Goal: Information Seeking & Learning: Learn about a topic

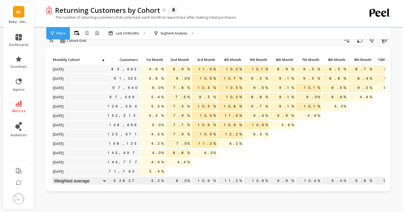
scroll to position [112, 0]
click at [93, 179] on select "Weighted average Weighted average excl. current month Sum [PERSON_NAME]" at bounding box center [79, 181] width 55 height 8
select select "sum"
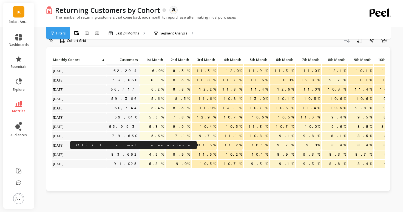
select select "sum"
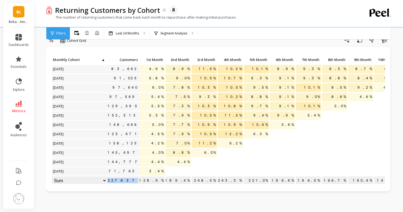
drag, startPoint x: 126, startPoint y: 181, endPoint x: 139, endPoint y: 183, distance: 12.9
click at [139, 183] on p "2227837" at bounding box center [123, 181] width 33 height 8
click at [120, 36] on div "Last 24 Months" at bounding box center [126, 33] width 45 height 12
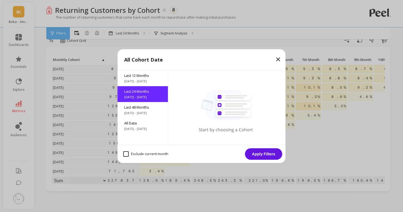
click at [134, 155] on month "Exclude current month" at bounding box center [145, 154] width 45 height 5
checkbox month "true"
click at [262, 153] on button "Apply Filters" at bounding box center [263, 155] width 37 height 12
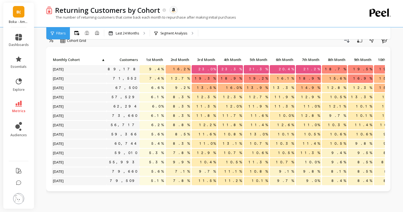
select select "sum"
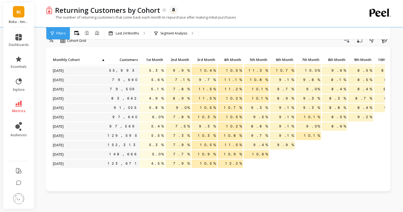
select select "sum"
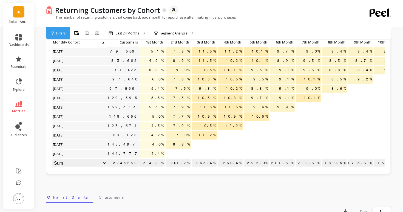
scroll to position [33, 0]
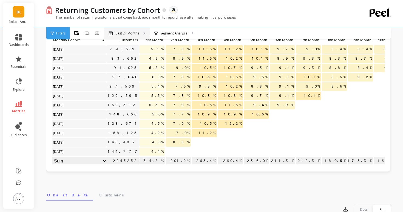
click at [118, 33] on p "Last 24 Months" at bounding box center [127, 33] width 23 height 4
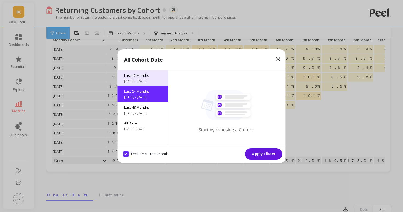
click at [138, 80] on span "[DATE] - [DATE]" at bounding box center [142, 81] width 37 height 4
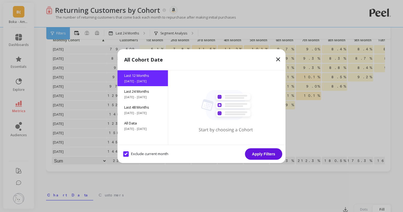
click at [255, 154] on button "Apply Filters" at bounding box center [263, 155] width 37 height 12
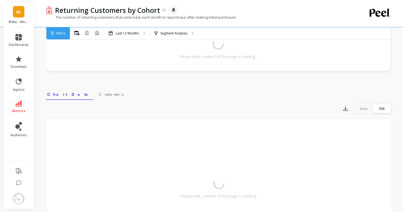
select select "sum"
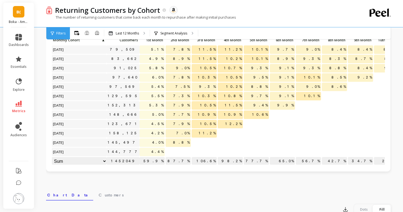
select select "sum"
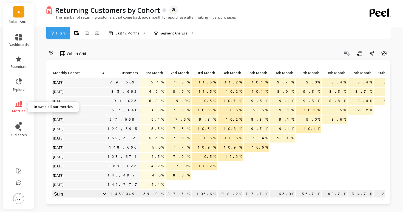
click at [17, 110] on span "metrics" at bounding box center [18, 111] width 13 height 4
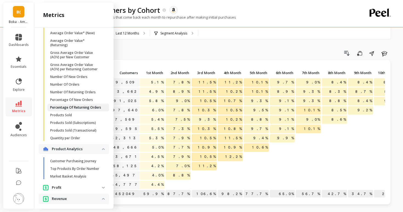
scroll to position [384, 0]
click at [66, 89] on link "Number Of Returning Orders" at bounding box center [78, 93] width 62 height 8
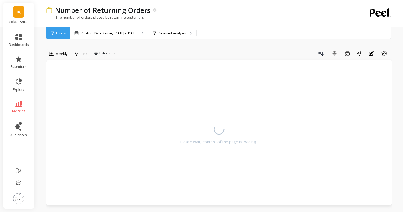
select select "sum"
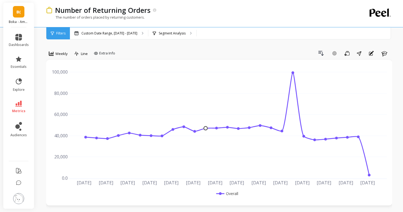
select select "sum"
click at [19, 107] on link "metrics" at bounding box center [19, 107] width 20 height 13
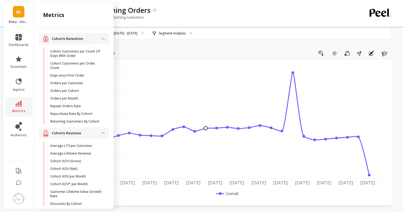
scroll to position [384, 0]
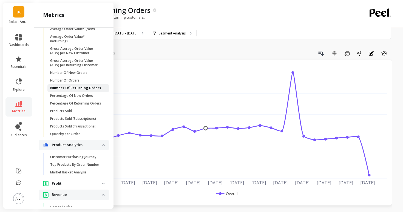
click at [78, 88] on p "Number Of Returning Orders" at bounding box center [75, 88] width 51 height 4
select select "sum"
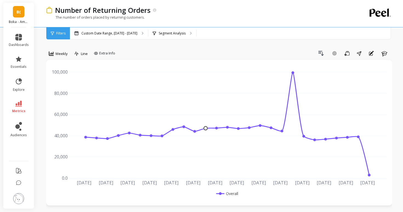
scroll to position [0, 0]
click at [61, 53] on span "Weekly" at bounding box center [61, 53] width 12 height 5
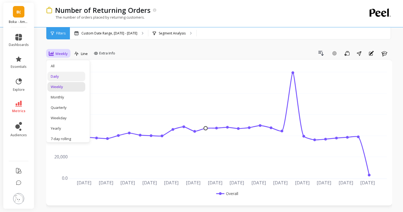
click at [64, 73] on div "Daily" at bounding box center [66, 77] width 38 height 10
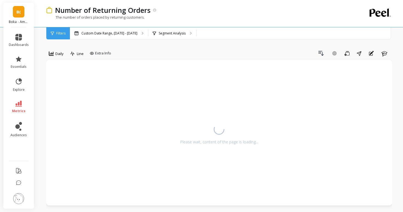
select select "sum"
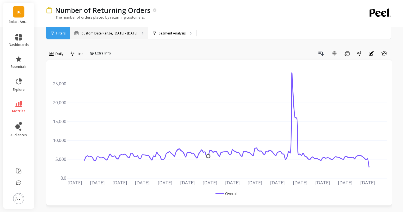
click at [119, 33] on p "Custom Date Range, [DATE] - [DATE]" at bounding box center [109, 33] width 56 height 4
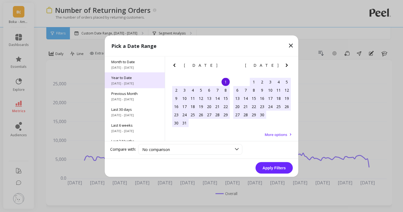
click at [139, 87] on div "Year to Date [DATE] - [DATE]" at bounding box center [135, 80] width 60 height 16
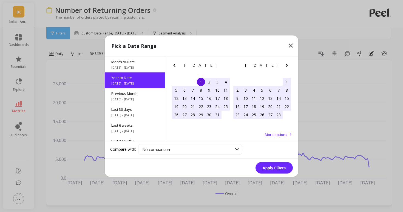
click at [201, 80] on div "1" at bounding box center [201, 82] width 8 height 8
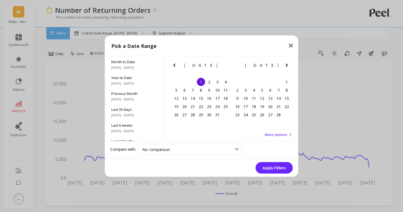
click at [287, 63] on icon "Next Month" at bounding box center [286, 65] width 7 height 7
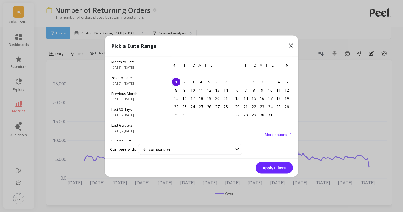
click at [287, 63] on icon "Next Month" at bounding box center [286, 65] width 7 height 7
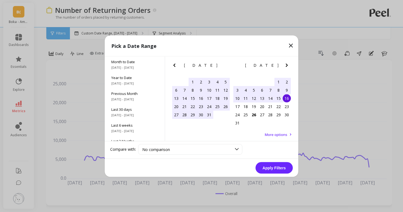
click at [287, 98] on div "16" at bounding box center [287, 98] width 8 height 8
click at [273, 167] on button "Apply Filters" at bounding box center [273, 168] width 37 height 12
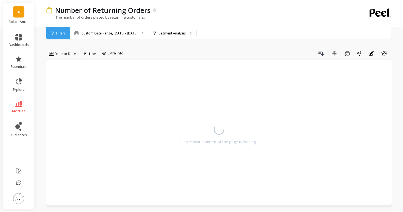
select select "sum"
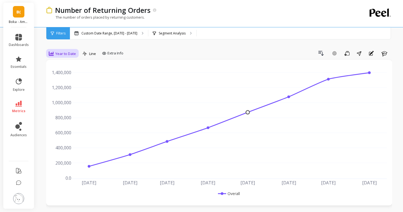
click at [63, 52] on span "Year to Date" at bounding box center [65, 53] width 21 height 5
click at [65, 76] on div "Daily" at bounding box center [66, 76] width 31 height 5
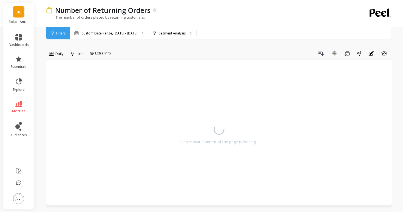
select select "sum"
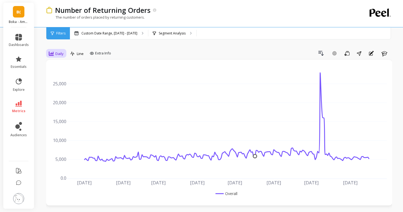
click at [56, 52] on span "Daily" at bounding box center [59, 53] width 8 height 5
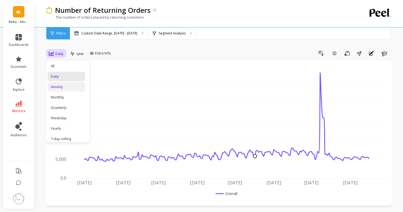
click at [69, 88] on div "Weekly" at bounding box center [66, 86] width 31 height 5
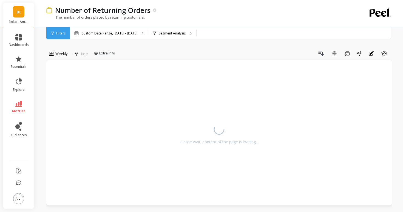
select select "sum"
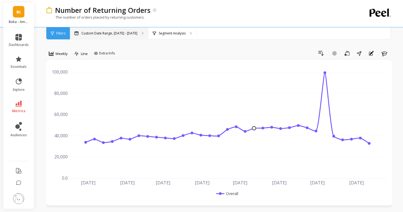
click at [84, 34] on p "Custom Date Range, [DATE] - [DATE]" at bounding box center [109, 33] width 56 height 4
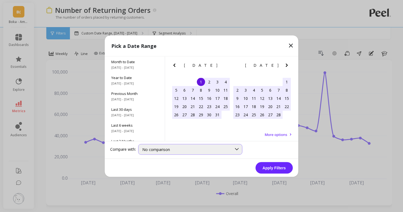
click at [151, 145] on div "No comparison" at bounding box center [190, 149] width 104 height 11
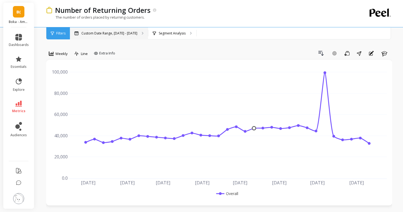
click at [90, 34] on p "Custom Date Range, [DATE] - [DATE]" at bounding box center [109, 33] width 56 height 4
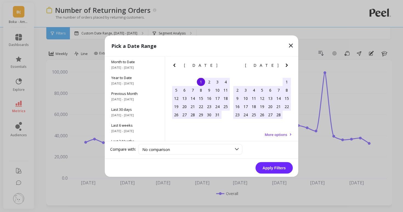
click at [271, 133] on span "More options" at bounding box center [276, 134] width 22 height 5
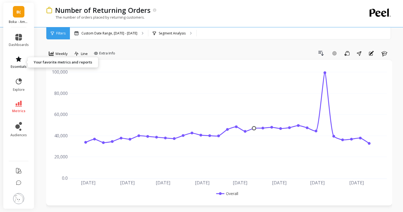
click at [19, 64] on link "essentials" at bounding box center [19, 62] width 20 height 13
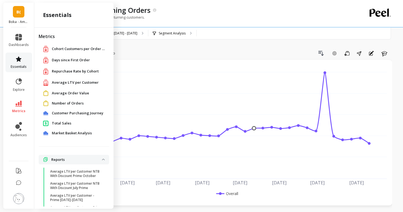
scroll to position [37, 0]
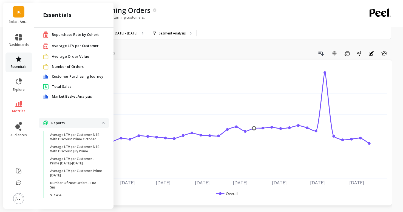
click at [19, 64] on link "essentials" at bounding box center [19, 62] width 20 height 13
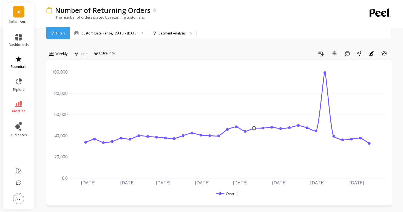
scroll to position [0, 0]
click at [20, 67] on span "essentials" at bounding box center [19, 67] width 16 height 4
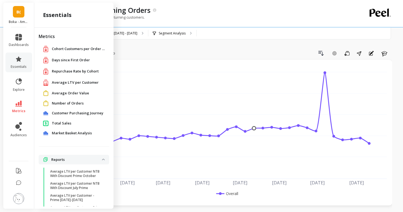
click at [58, 73] on span "Repurchase Rate by Cohort" at bounding box center [75, 71] width 47 height 5
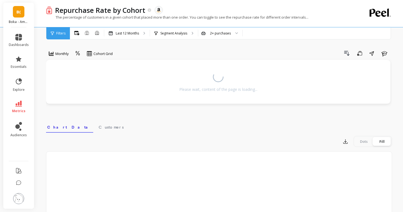
select select "sum"
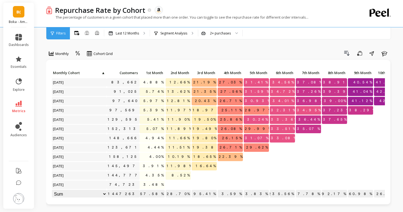
select select "sum"
click at [128, 36] on div "Last 12 Months" at bounding box center [126, 33] width 45 height 12
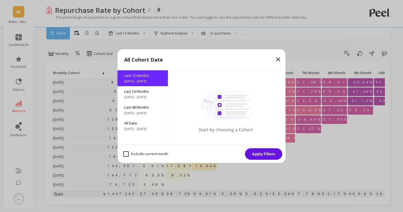
click at [139, 152] on month "Exclude current month" at bounding box center [145, 154] width 45 height 5
checkbox month "true"
click at [254, 159] on button "Apply Filters" at bounding box center [263, 155] width 37 height 12
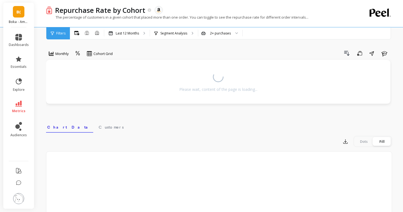
select select "sum"
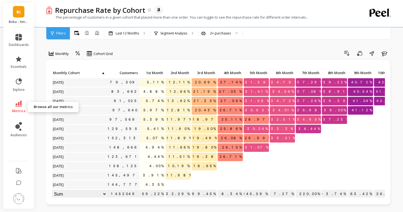
click at [16, 108] on link "metrics" at bounding box center [19, 107] width 20 height 13
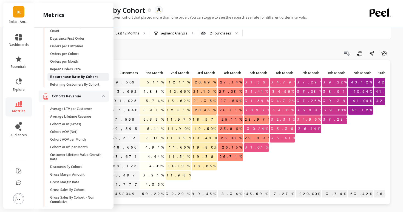
scroll to position [35, 0]
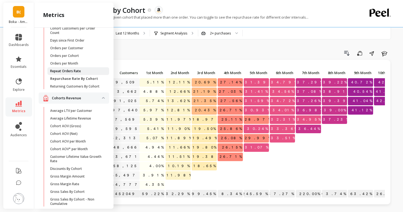
click at [63, 71] on p "Repeat Orders Rate" at bounding box center [65, 71] width 31 height 4
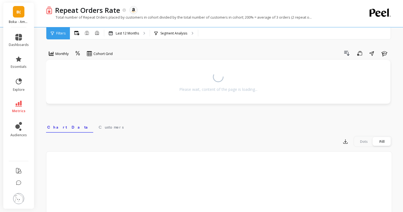
select select "sum"
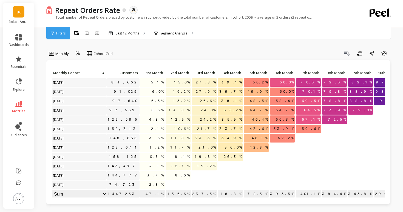
select select "sum"
click at [16, 104] on icon at bounding box center [18, 104] width 7 height 6
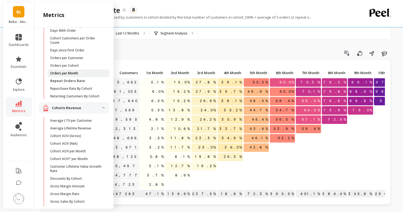
scroll to position [26, 0]
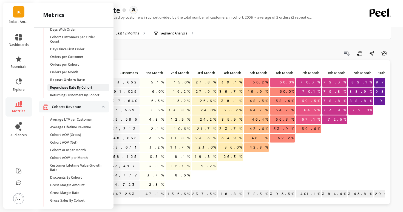
click at [67, 88] on p "Repurchase Rate By Cohort" at bounding box center [71, 88] width 42 height 4
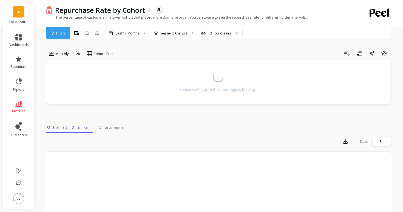
select select "sum"
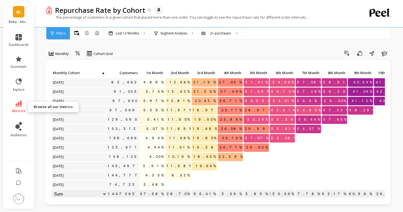
click at [20, 108] on link "metrics" at bounding box center [19, 107] width 20 height 13
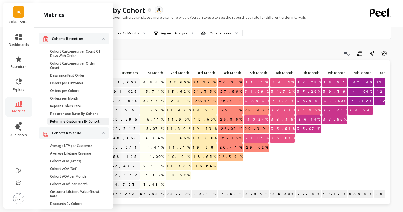
click at [70, 122] on p "Returning Customers By Cohort" at bounding box center [74, 121] width 49 height 4
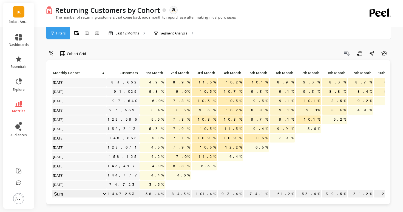
select select "sum"
click at [133, 35] on p "Last 12 Months" at bounding box center [127, 33] width 23 height 4
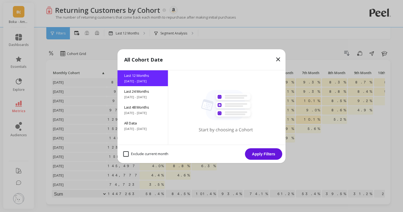
click at [135, 155] on month "Exclude current month" at bounding box center [145, 154] width 45 height 5
checkbox month "true"
click at [253, 150] on button "Apply Filters" at bounding box center [263, 155] width 37 height 12
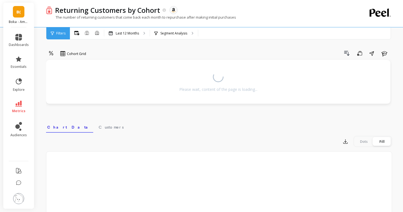
select select "sum"
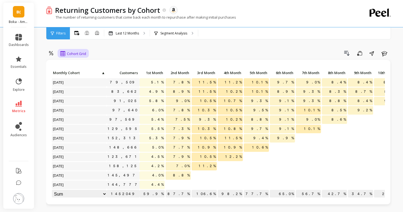
click at [67, 53] on span "Cohort Grid" at bounding box center [76, 53] width 19 height 5
click at [78, 73] on div "Cohort Line" at bounding box center [78, 77] width 38 height 10
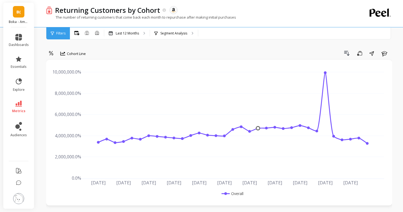
select select "sum"
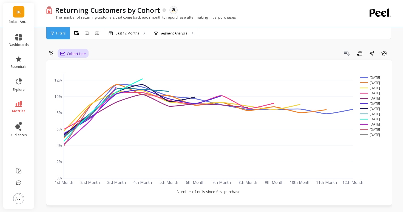
click at [70, 51] on div "Cohort Line" at bounding box center [72, 53] width 25 height 7
click at [72, 67] on div "Cohort Grid" at bounding box center [77, 66] width 31 height 5
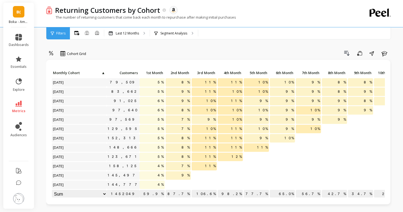
select select "sum"
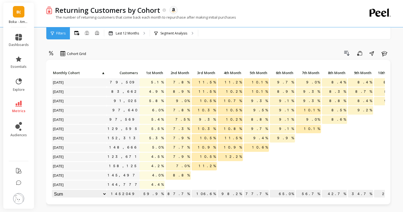
select select "sum"
click at [76, 50] on div "Cohort Grid" at bounding box center [73, 53] width 29 height 9
click at [78, 75] on div "Cohort Line" at bounding box center [77, 76] width 31 height 5
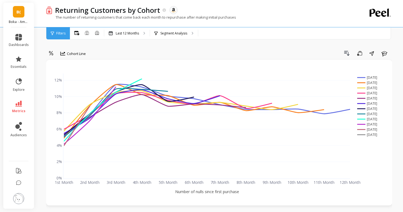
select select "sum"
